Goal: Information Seeking & Learning: Find specific fact

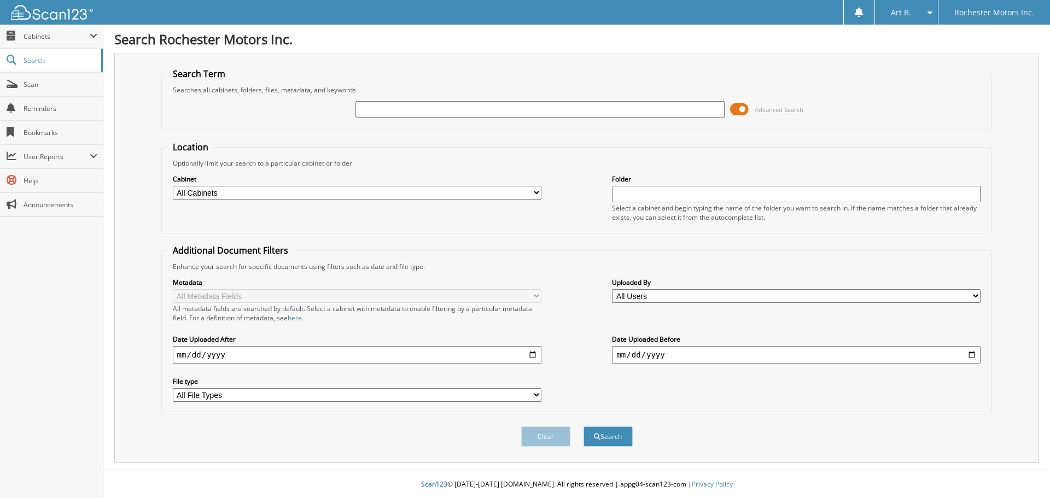
click at [747, 109] on span at bounding box center [739, 109] width 19 height 16
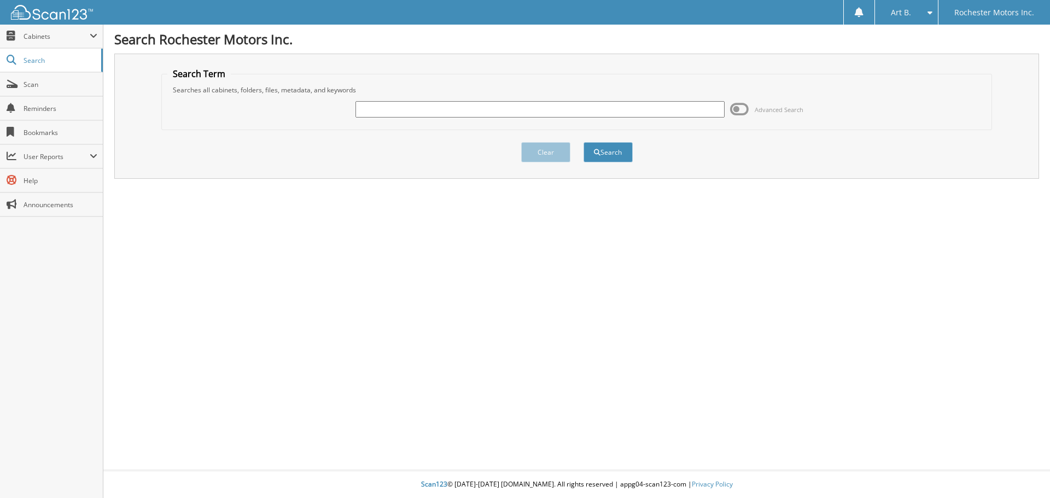
click at [481, 112] on input "text" at bounding box center [539, 109] width 369 height 16
type input "32195"
click at [609, 151] on button "Search" at bounding box center [607, 152] width 49 height 20
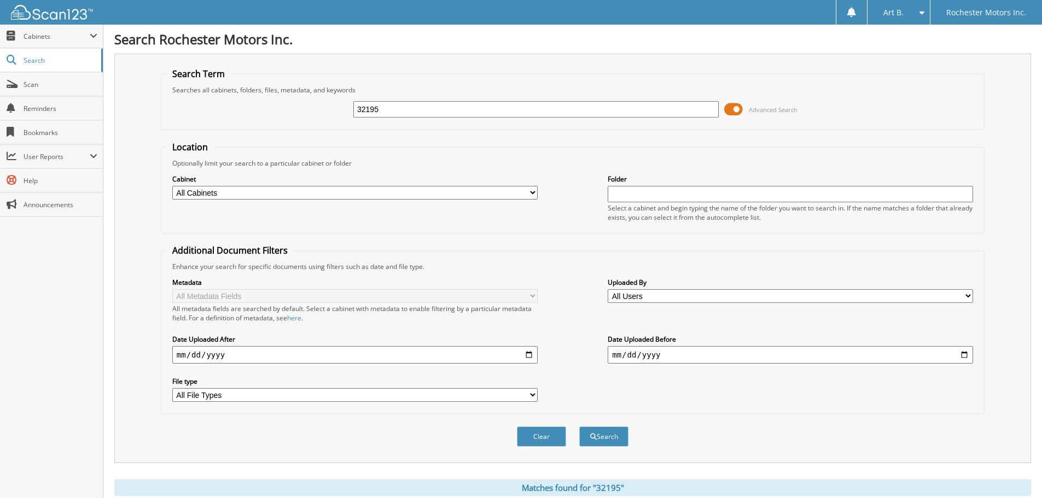
click at [735, 109] on span at bounding box center [733, 109] width 19 height 16
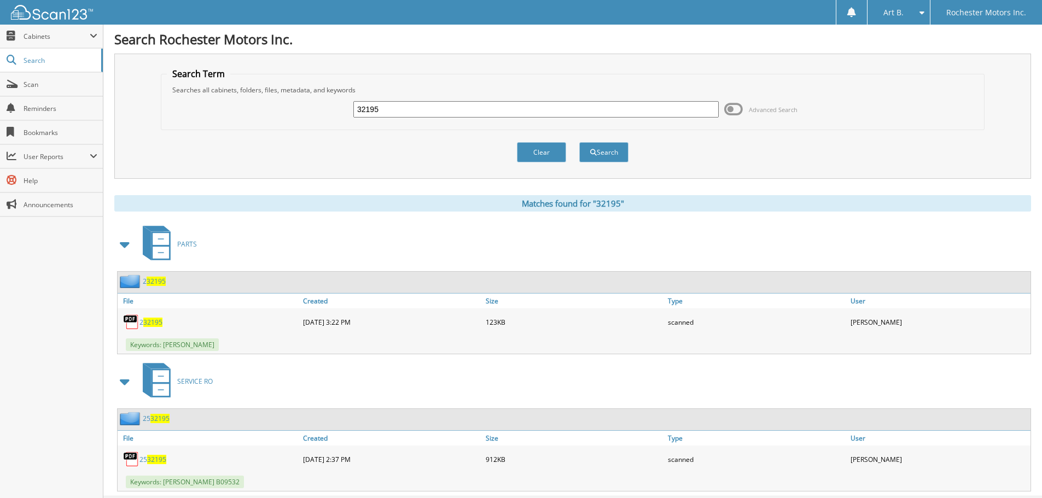
click at [155, 417] on span "32195" at bounding box center [159, 418] width 19 height 9
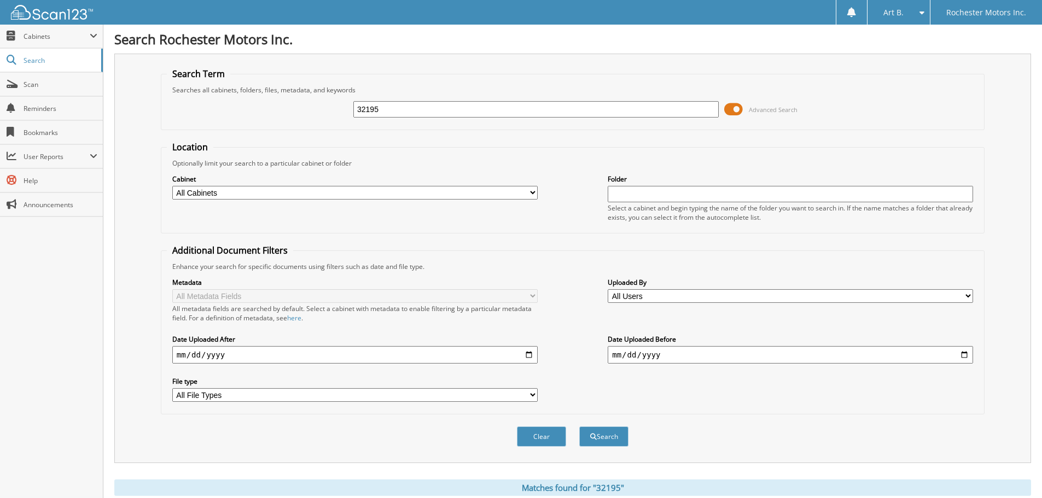
click at [736, 112] on span at bounding box center [733, 109] width 19 height 16
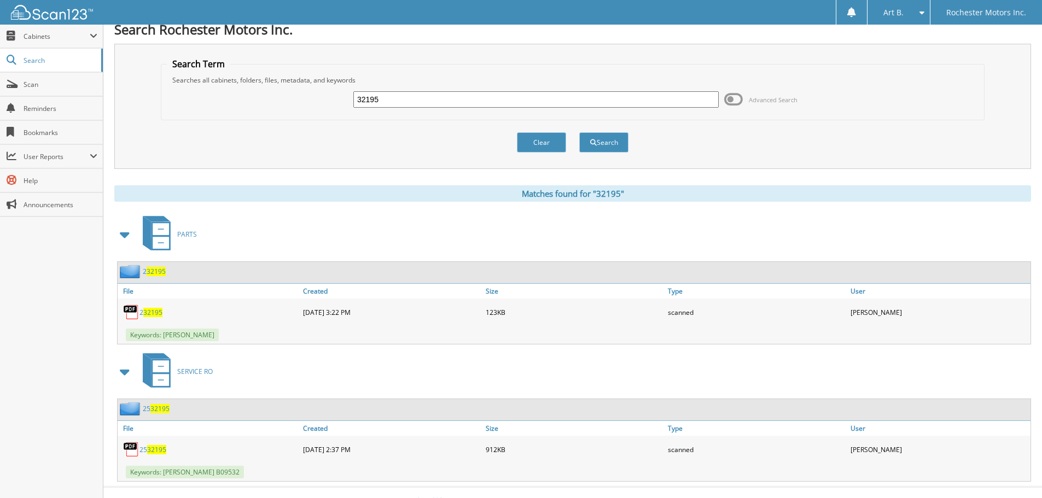
scroll to position [26, 0]
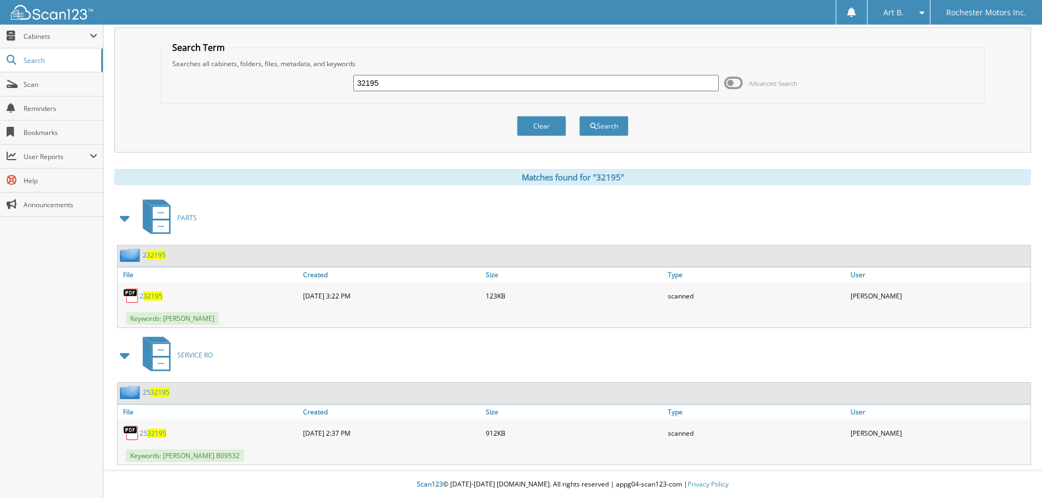
click at [151, 432] on span "32195" at bounding box center [156, 433] width 19 height 9
